Goal: Task Accomplishment & Management: Use online tool/utility

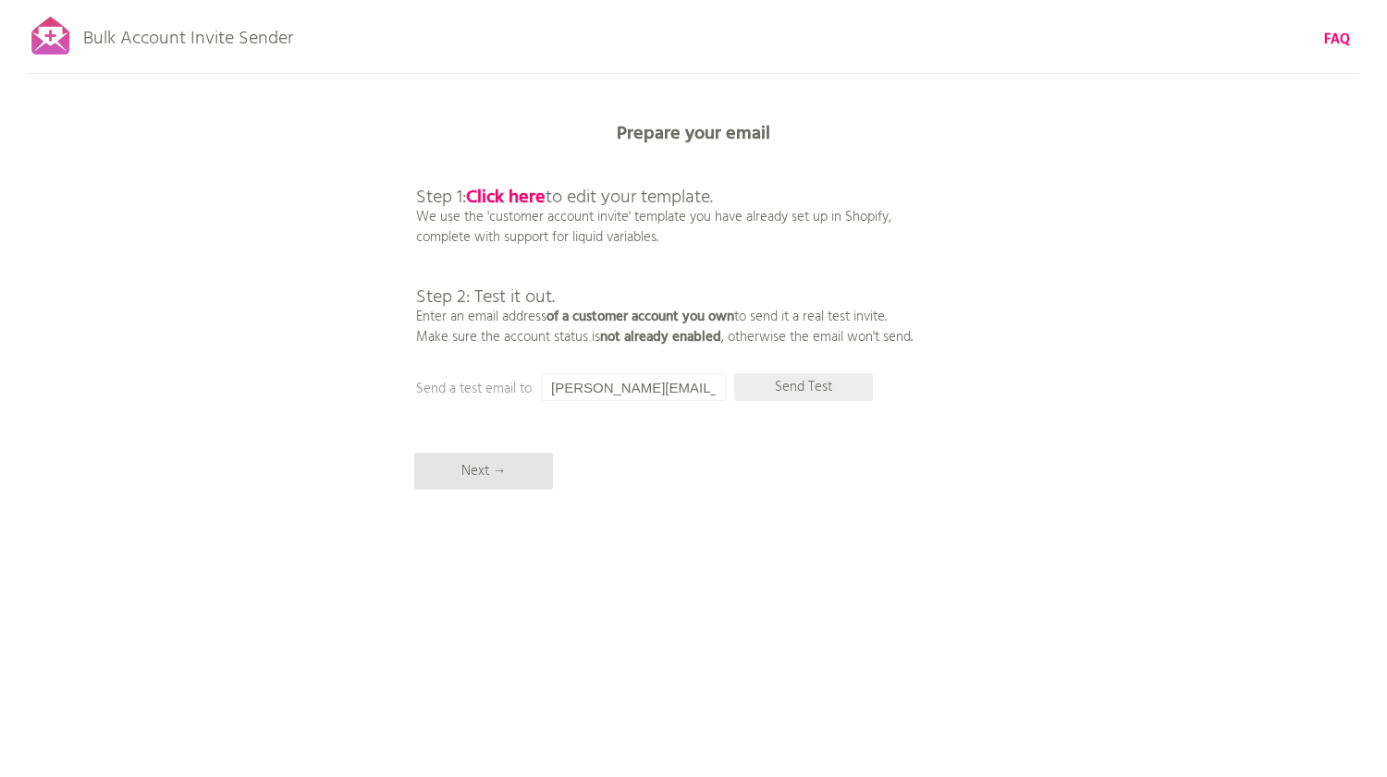
click at [789, 391] on p "Send Test" at bounding box center [803, 387] width 139 height 28
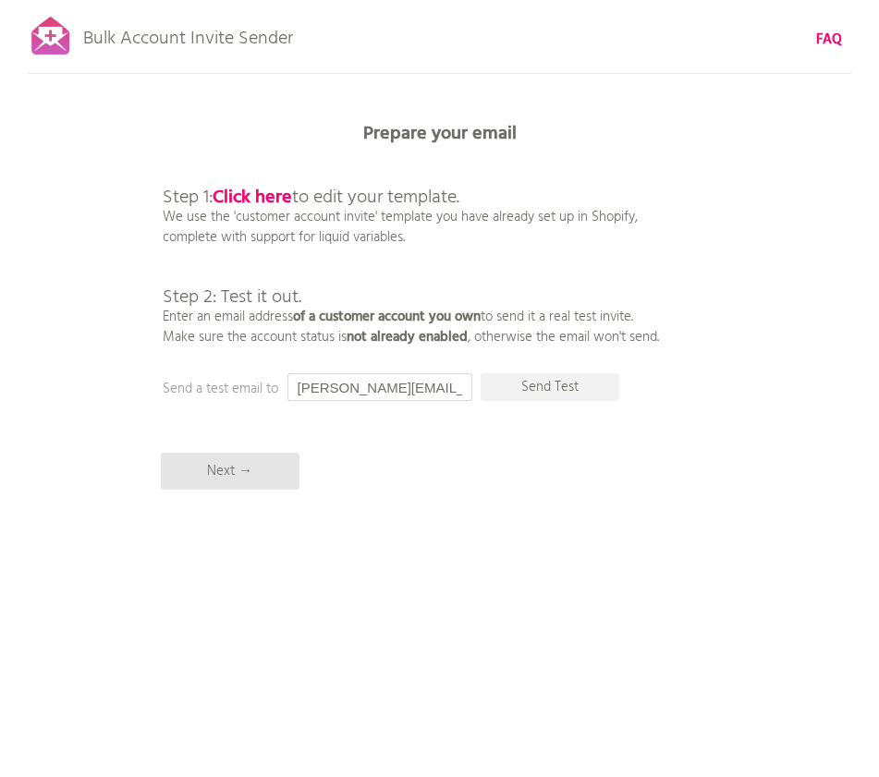
click at [350, 390] on input "[PERSON_NAME][EMAIL_ADDRESS][DOMAIN_NAME]" at bounding box center [380, 387] width 185 height 28
type input "[EMAIL_ADDRESS][DOMAIN_NAME]"
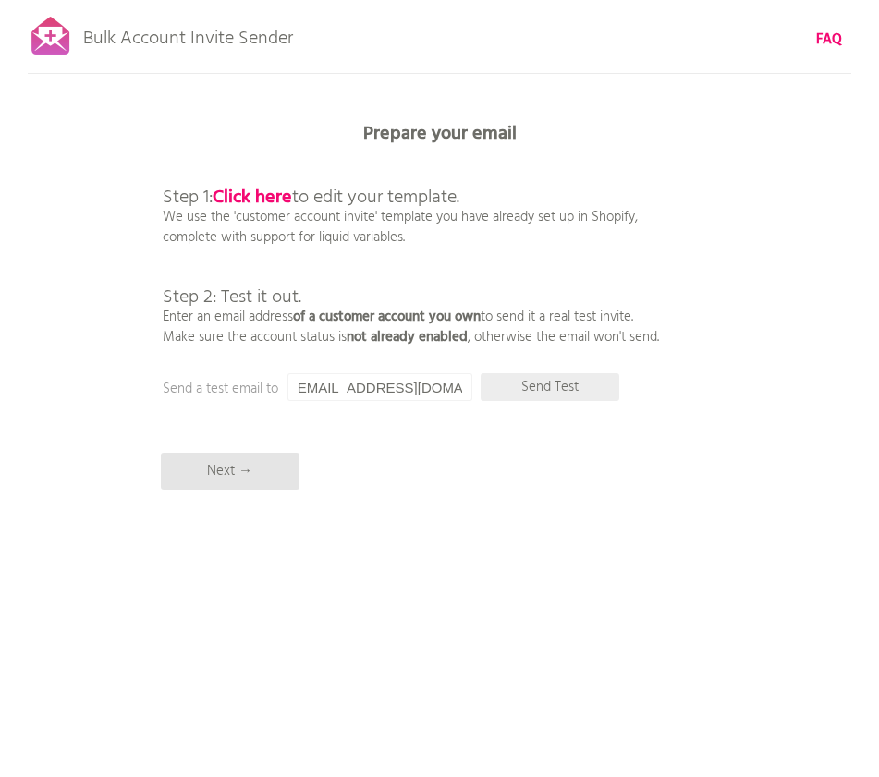
click at [586, 389] on p "Send Test" at bounding box center [550, 387] width 139 height 28
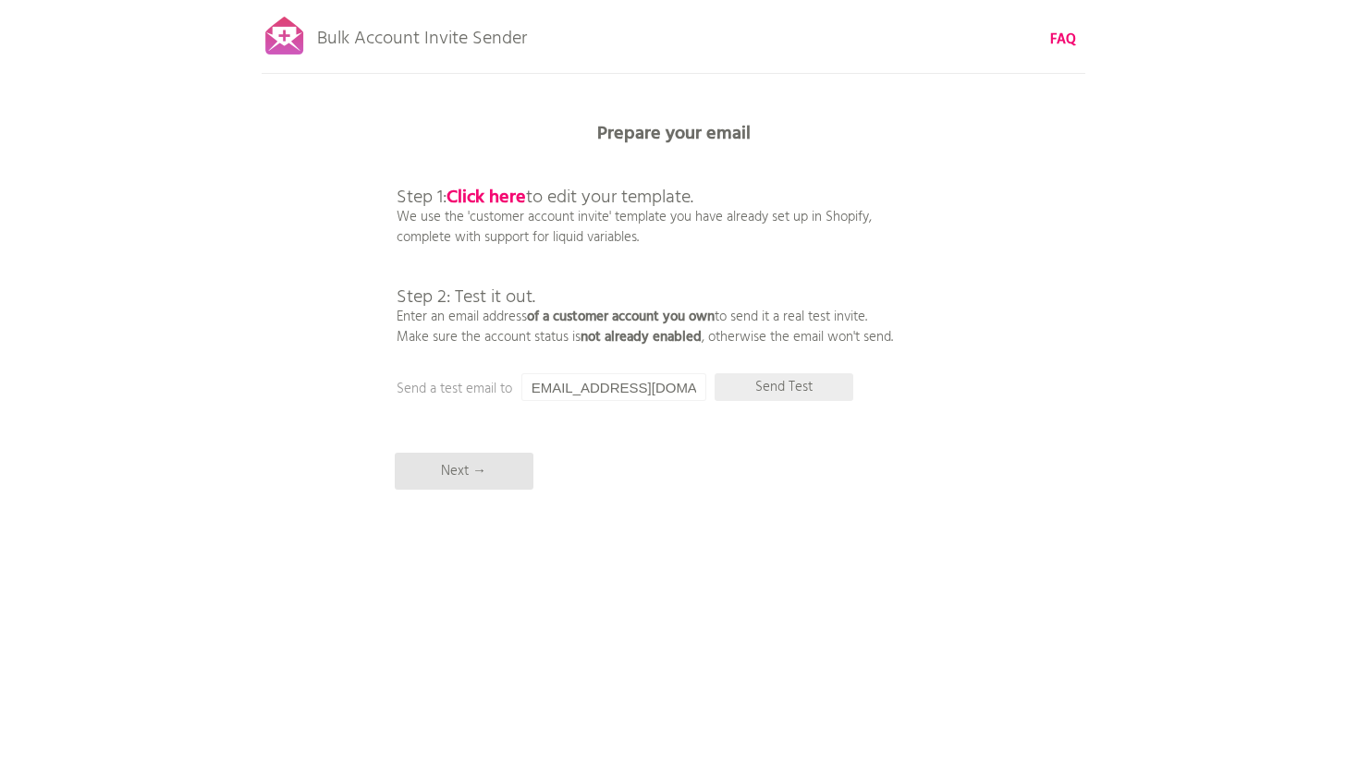
scroll to position [0, 0]
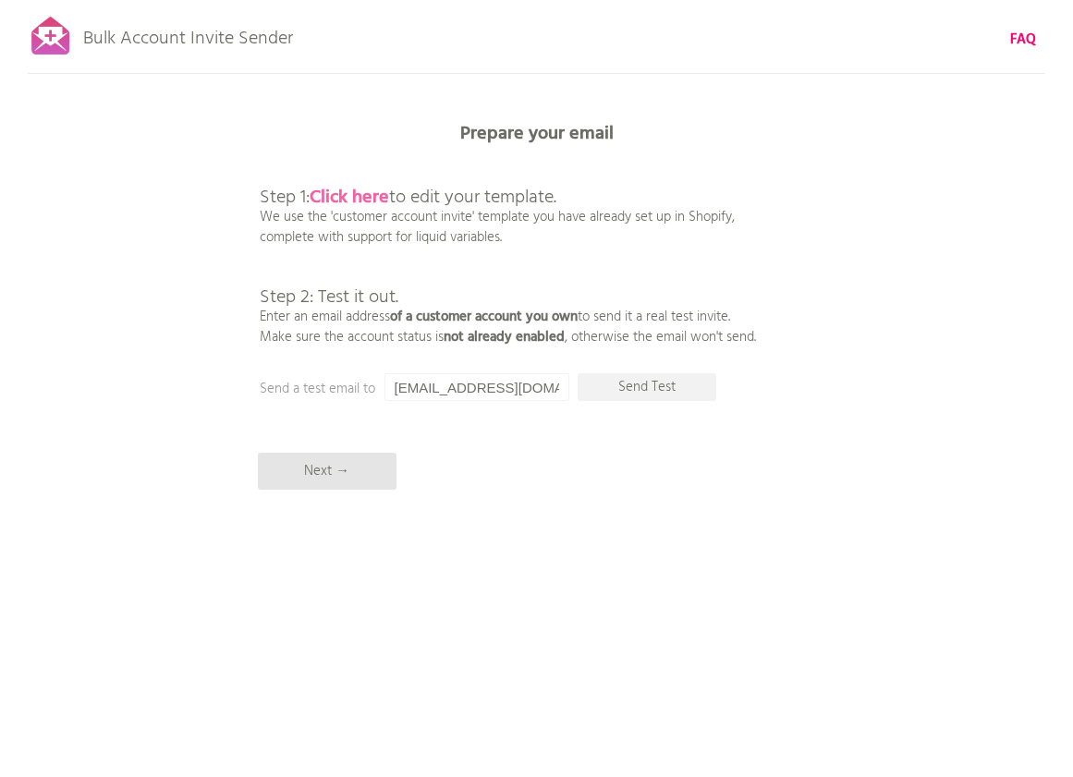
click at [339, 190] on b "Click here" at bounding box center [350, 198] width 80 height 30
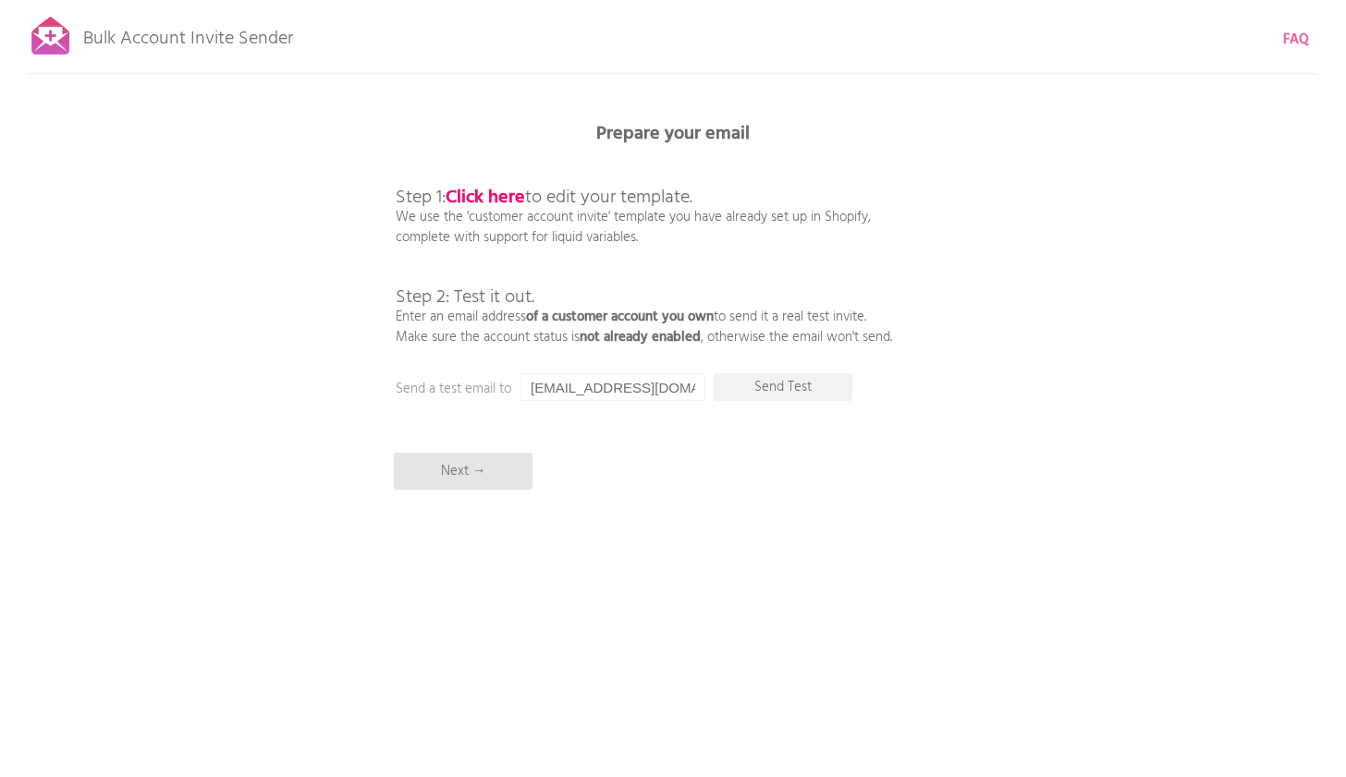
click at [1295, 32] on b "FAQ" at bounding box center [1296, 40] width 26 height 22
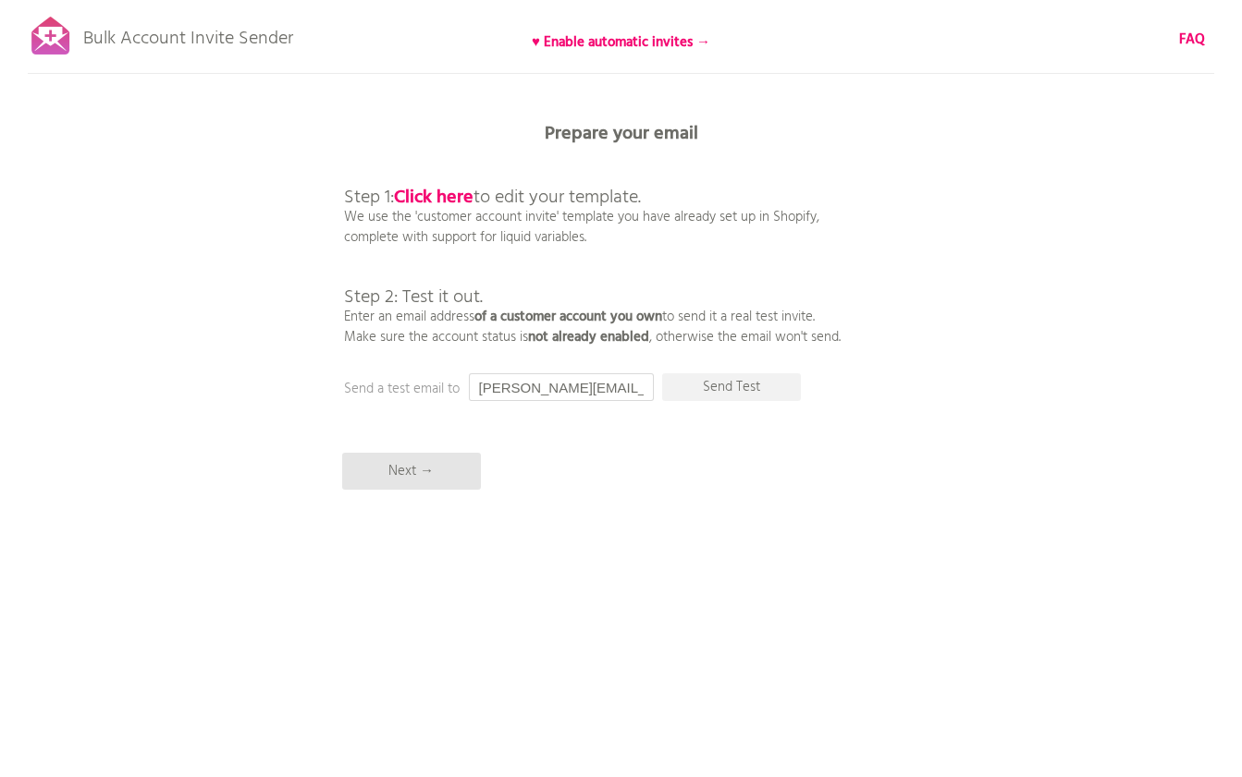
click at [572, 395] on input "[PERSON_NAME][EMAIL_ADDRESS][DOMAIN_NAME]" at bounding box center [561, 387] width 185 height 28
type input "[EMAIL_ADDRESS][DOMAIN_NAME]"
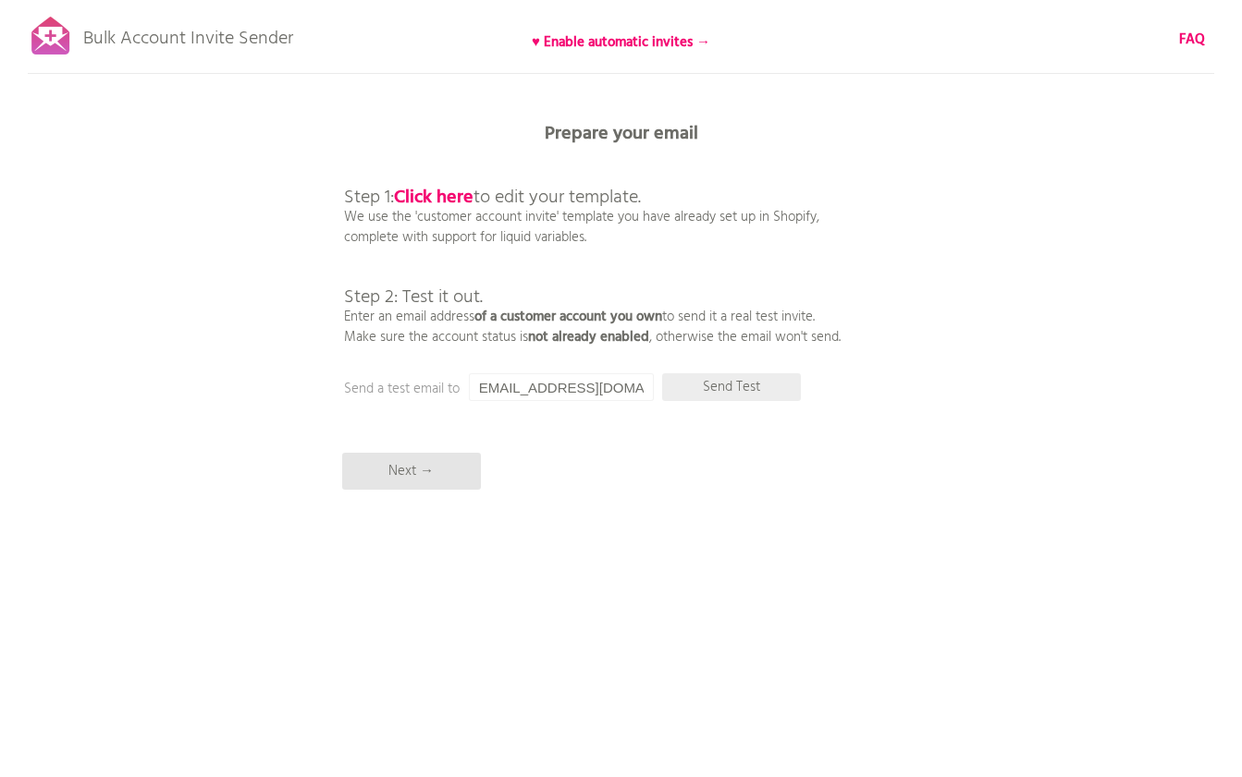
click at [748, 389] on p "Send Test" at bounding box center [731, 387] width 139 height 28
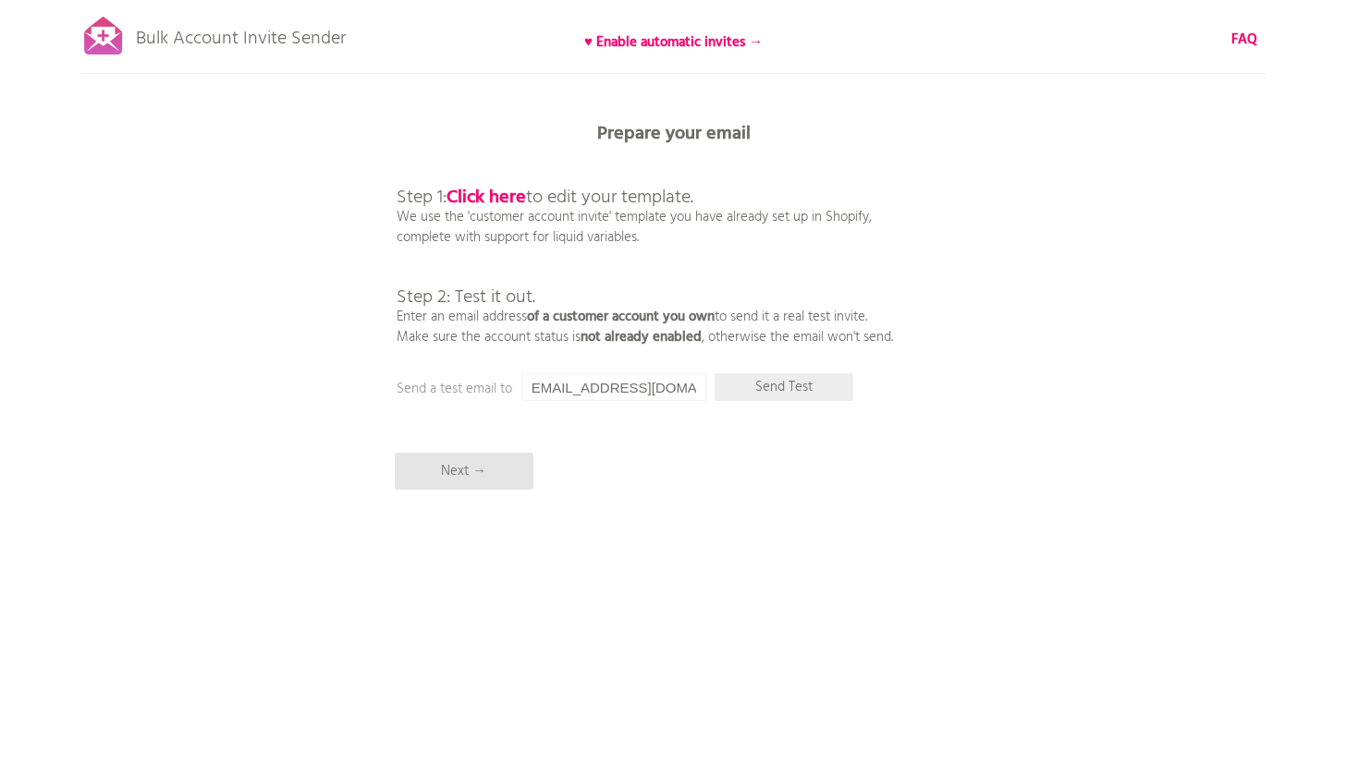
scroll to position [0, 0]
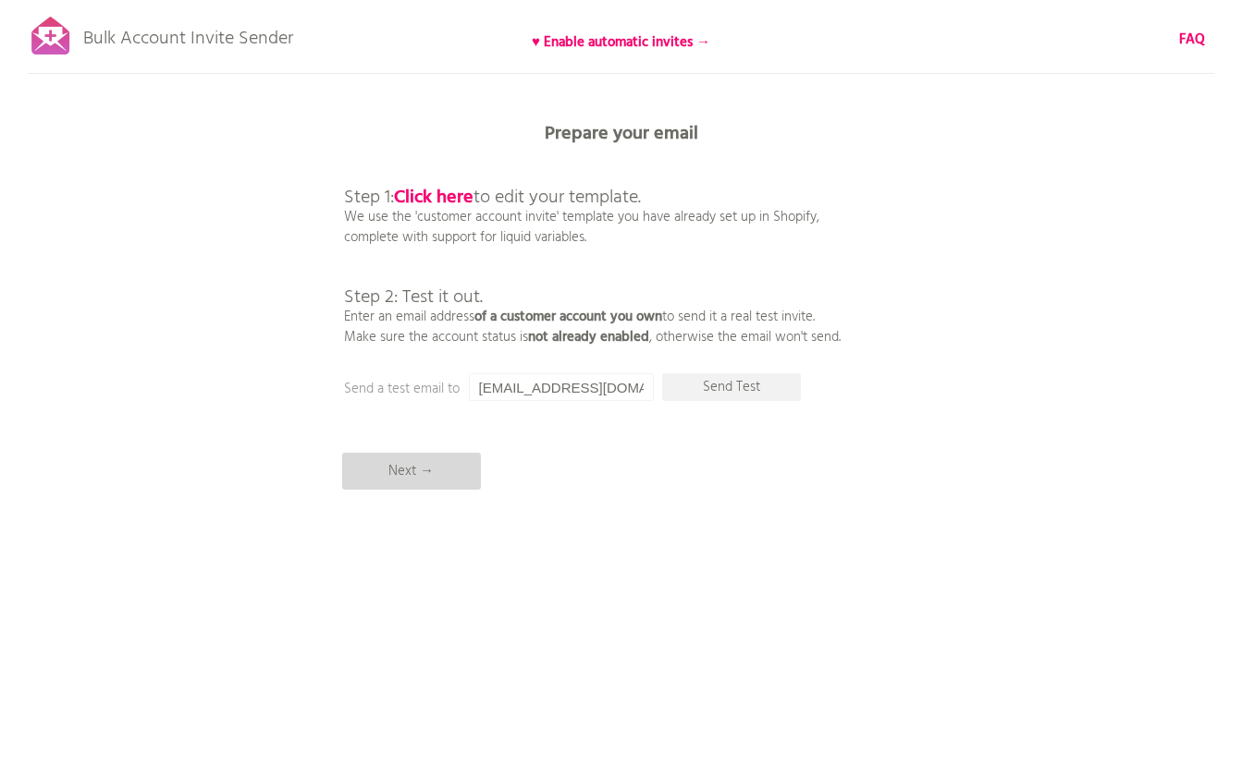
click at [423, 480] on p "Next →" at bounding box center [411, 471] width 139 height 37
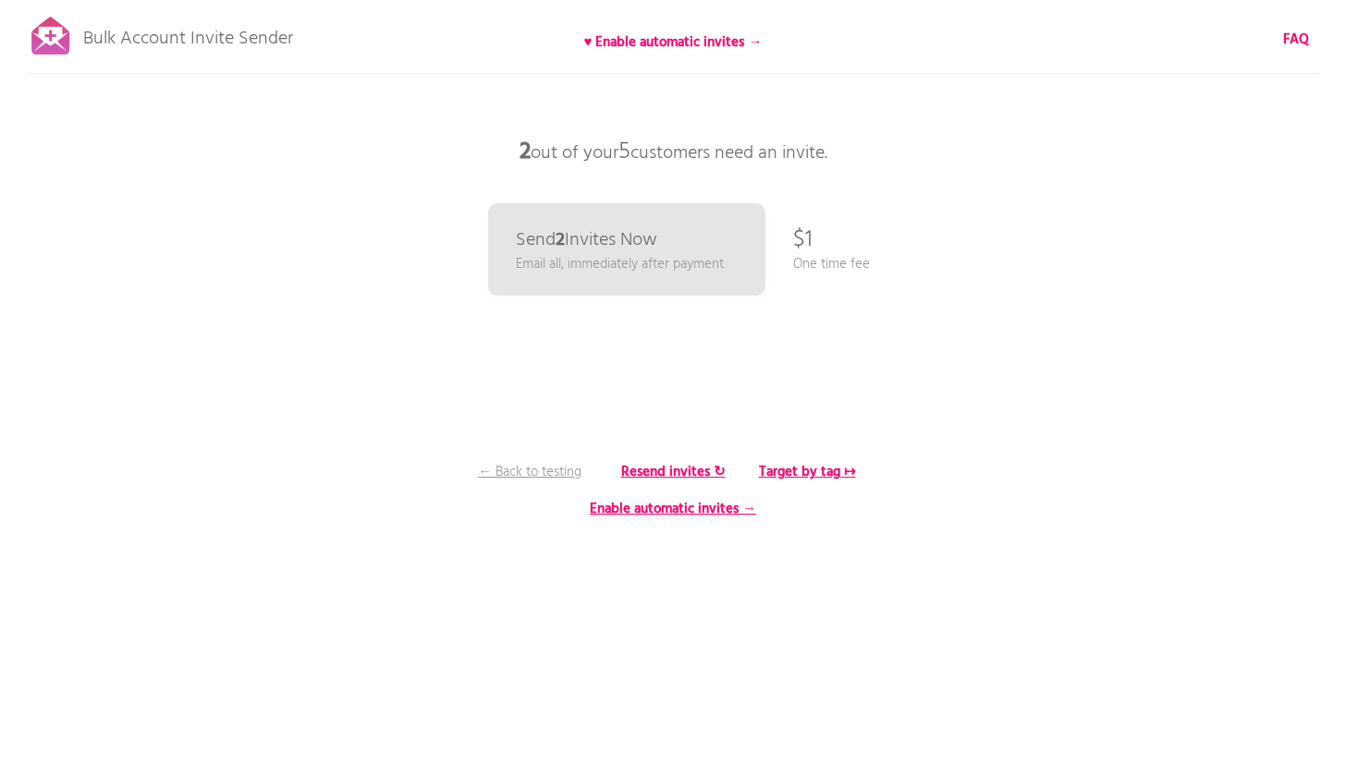
click at [769, 154] on p "2 out of your 5 customers need an invite." at bounding box center [673, 152] width 555 height 55
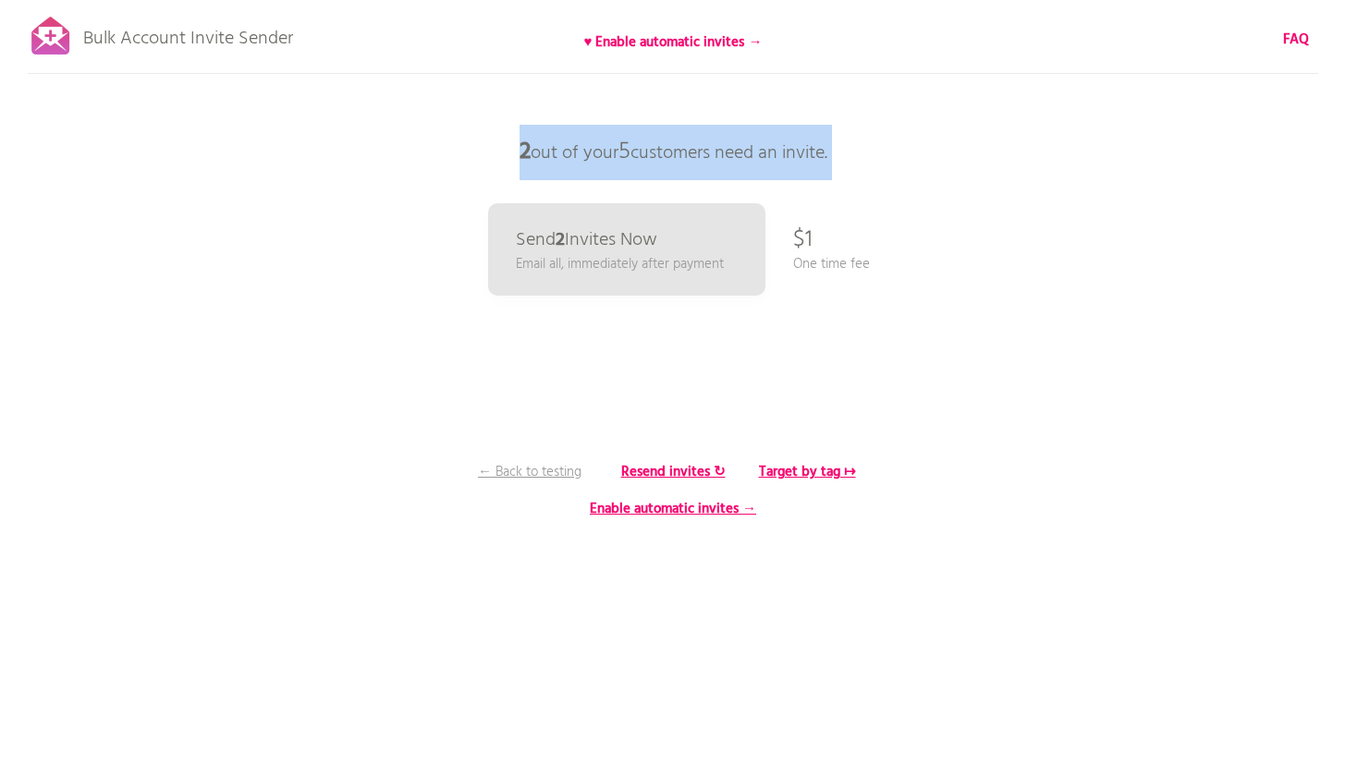
click at [769, 154] on p "2 out of your 5 customers need an invite." at bounding box center [673, 152] width 555 height 55
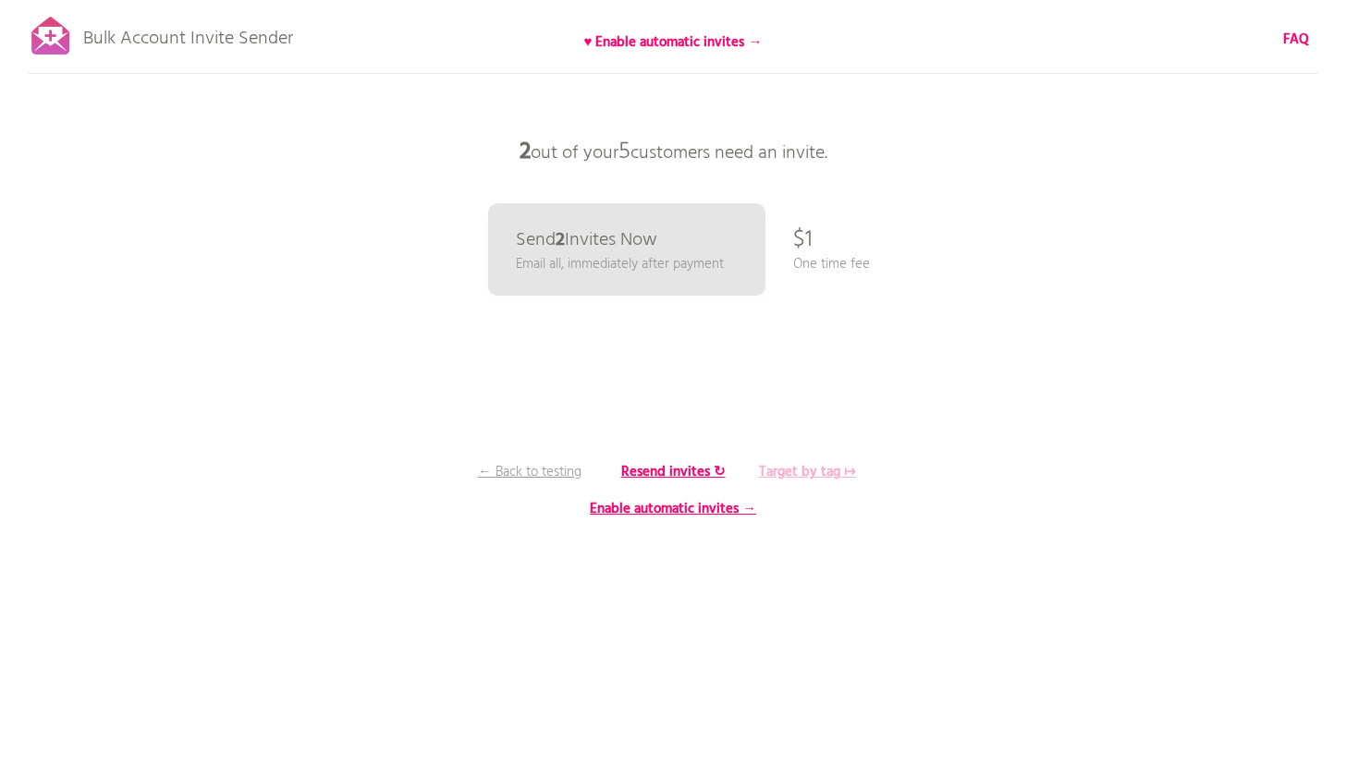
click at [802, 478] on b "Target by tag ↦" at bounding box center [807, 472] width 97 height 22
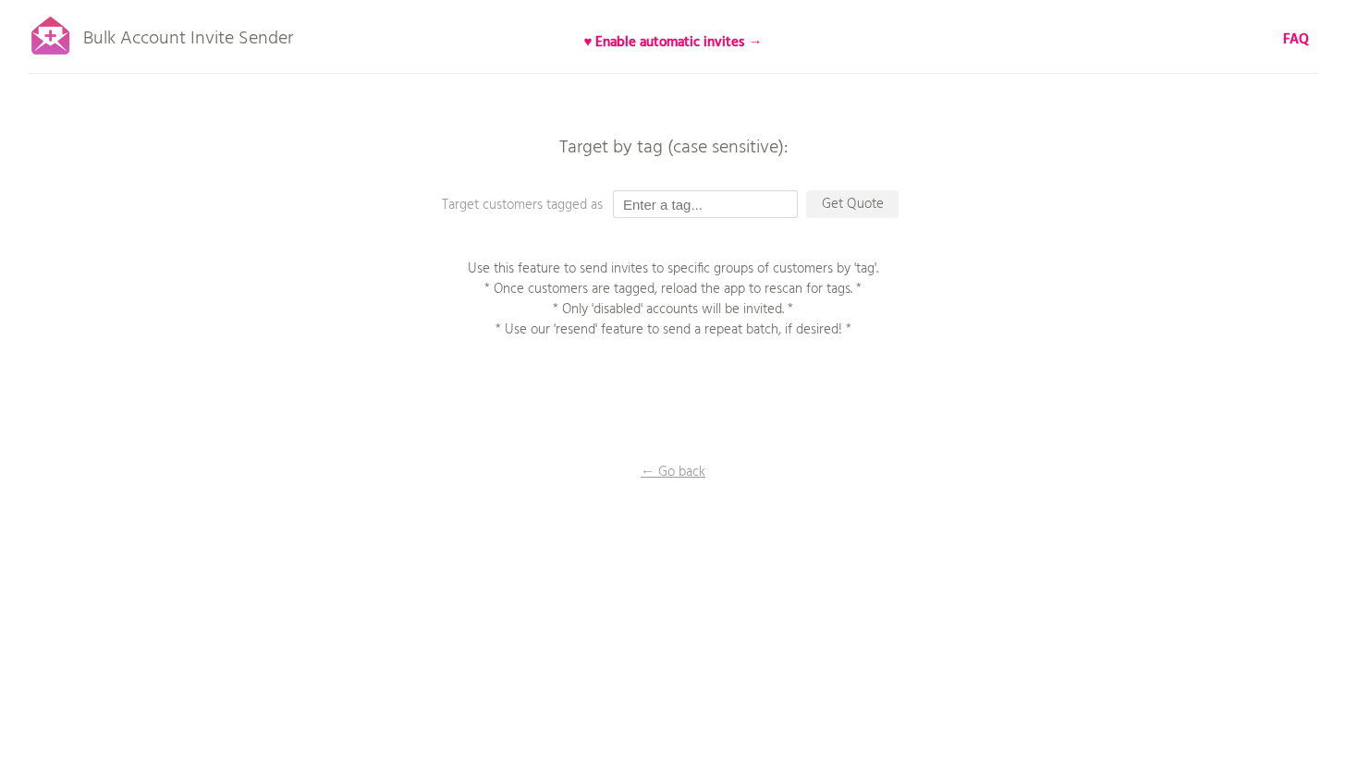
click at [704, 211] on input "text" at bounding box center [705, 204] width 185 height 28
click at [820, 202] on p "Get Quote" at bounding box center [852, 204] width 92 height 28
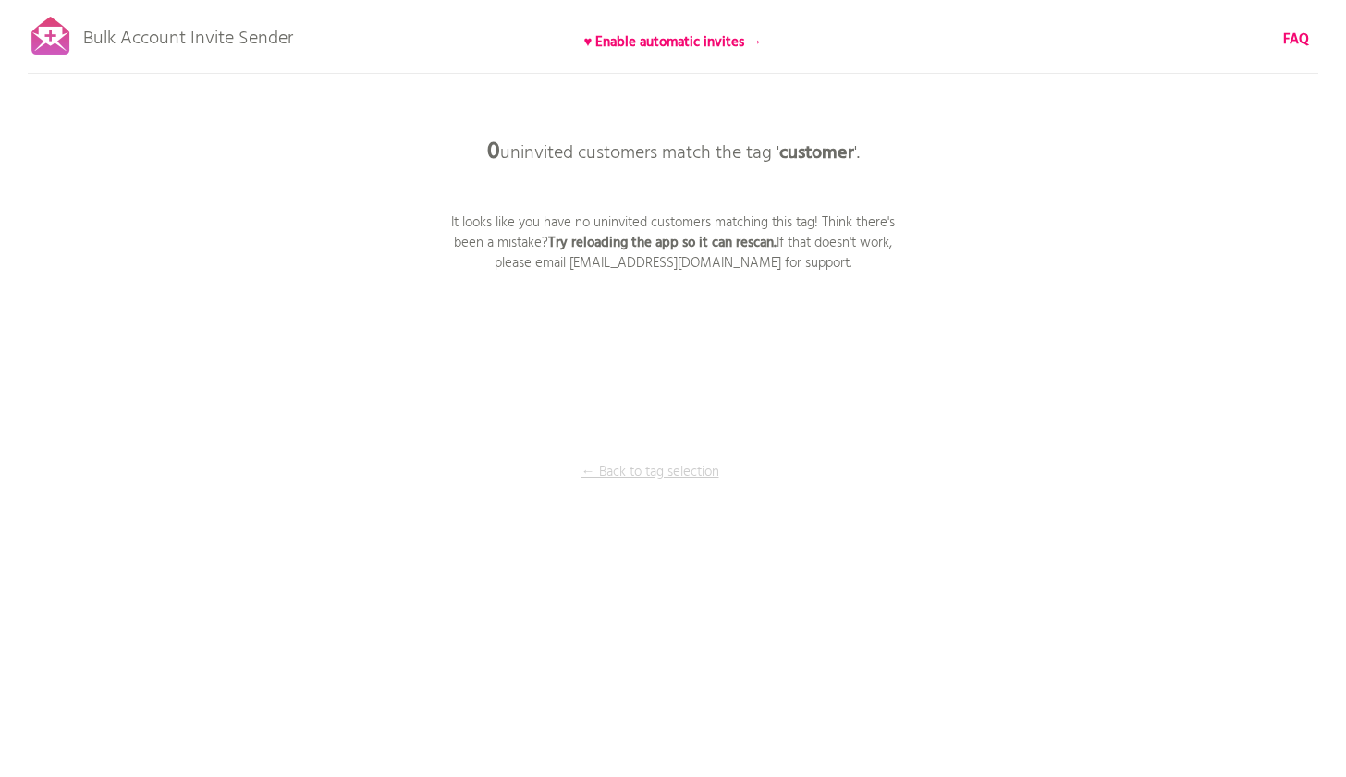
click at [675, 472] on p "← Back to tag selection" at bounding box center [650, 472] width 139 height 20
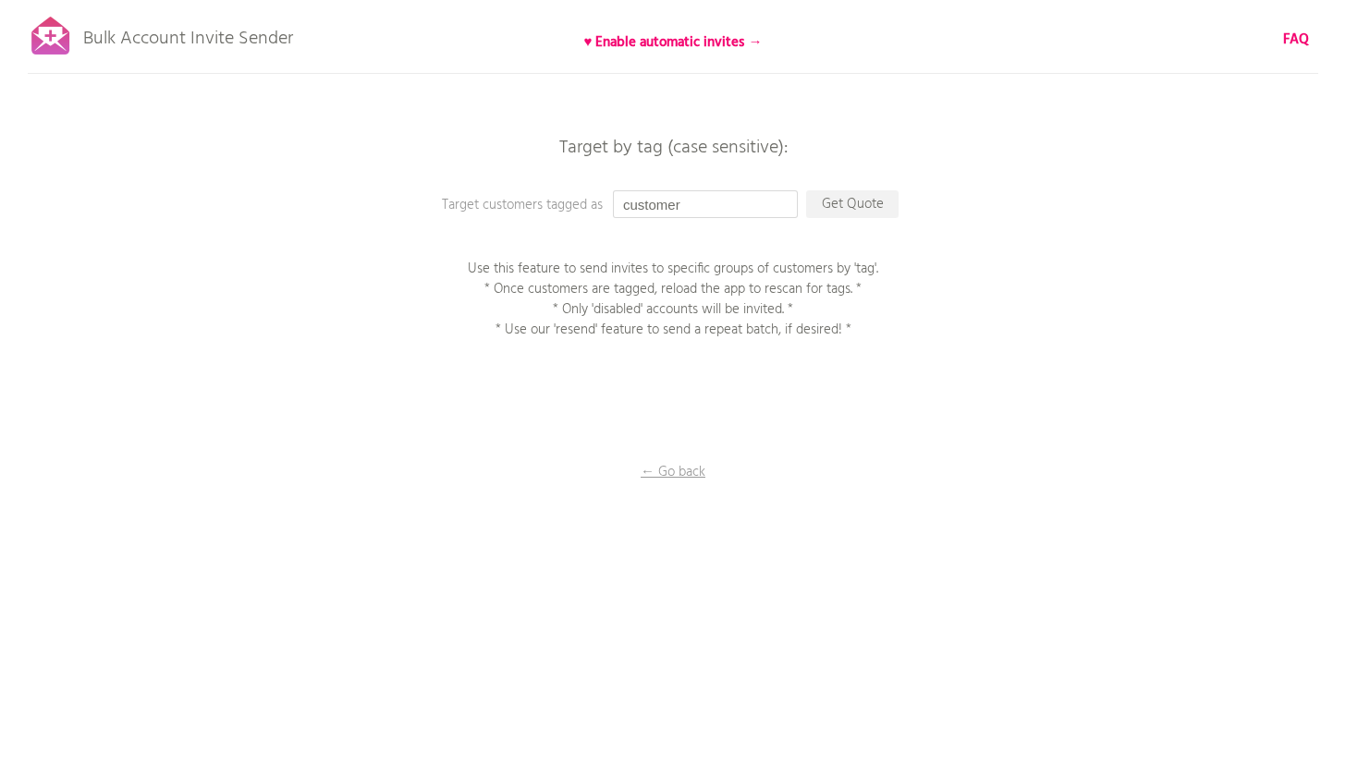
click at [677, 210] on input "customer" at bounding box center [705, 204] width 185 height 28
type input "h"
type input "HCP"
click at [828, 203] on p "Get Quote" at bounding box center [852, 204] width 92 height 28
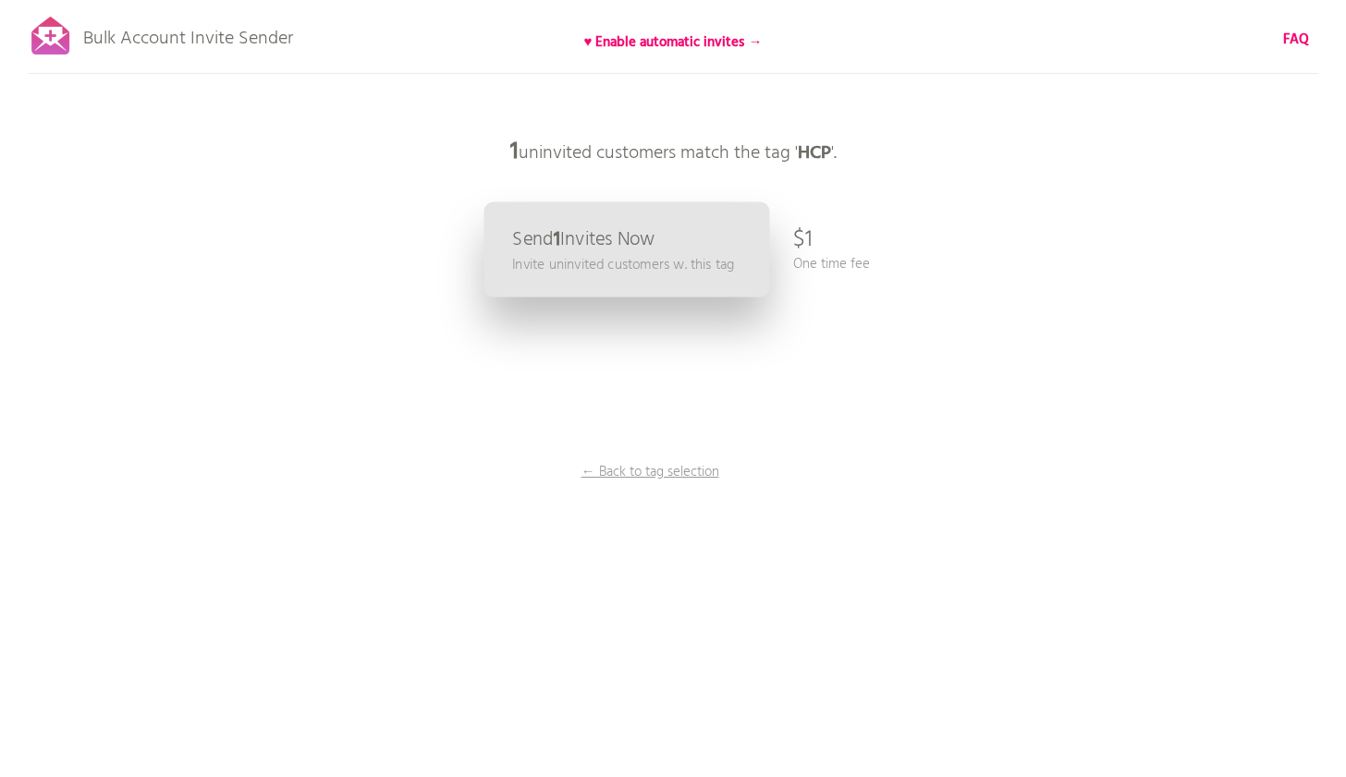
click at [656, 275] on p "Invite uninvited customers w. this tag" at bounding box center [623, 264] width 222 height 21
